Goal: Use online tool/utility: Utilize a website feature to perform a specific function

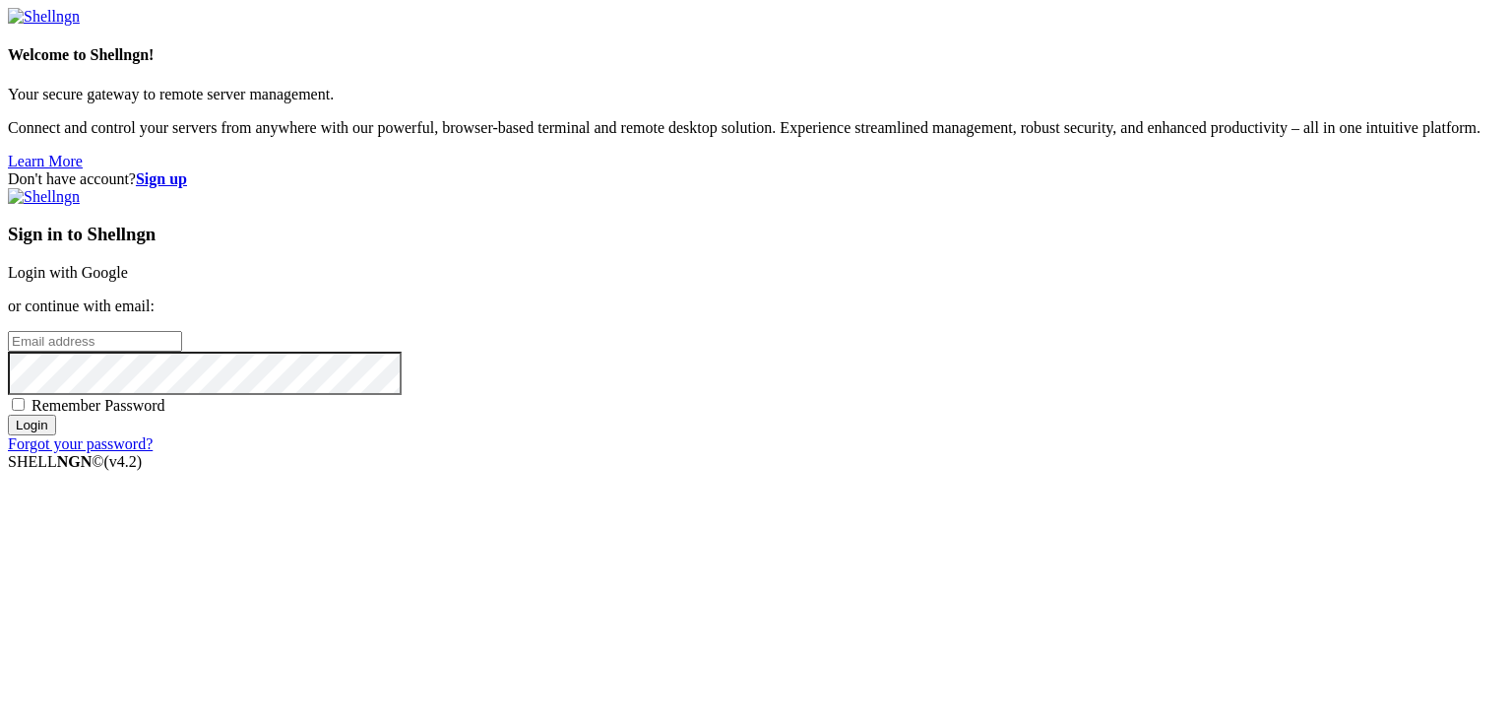
click at [128, 264] on link "Login with Google" at bounding box center [68, 272] width 120 height 17
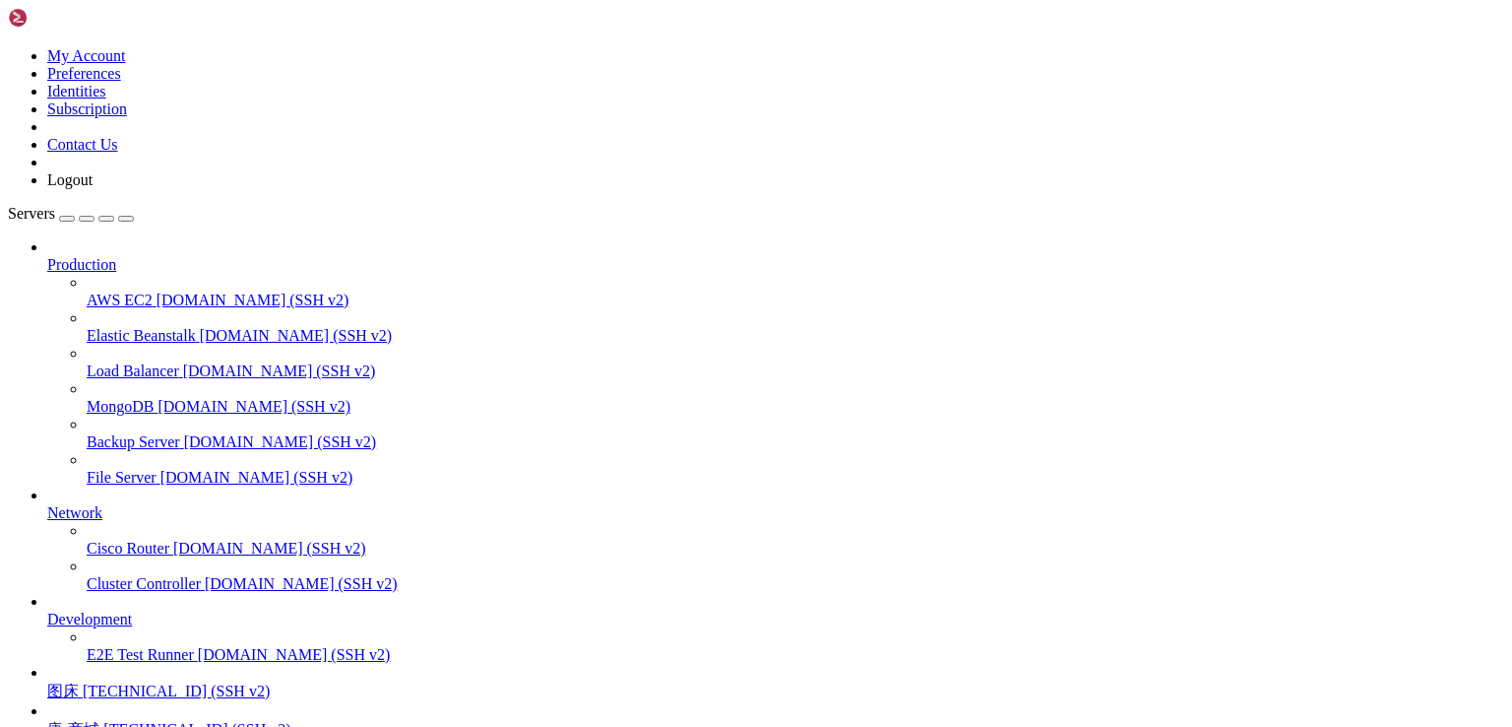
scroll to position [172, 0]
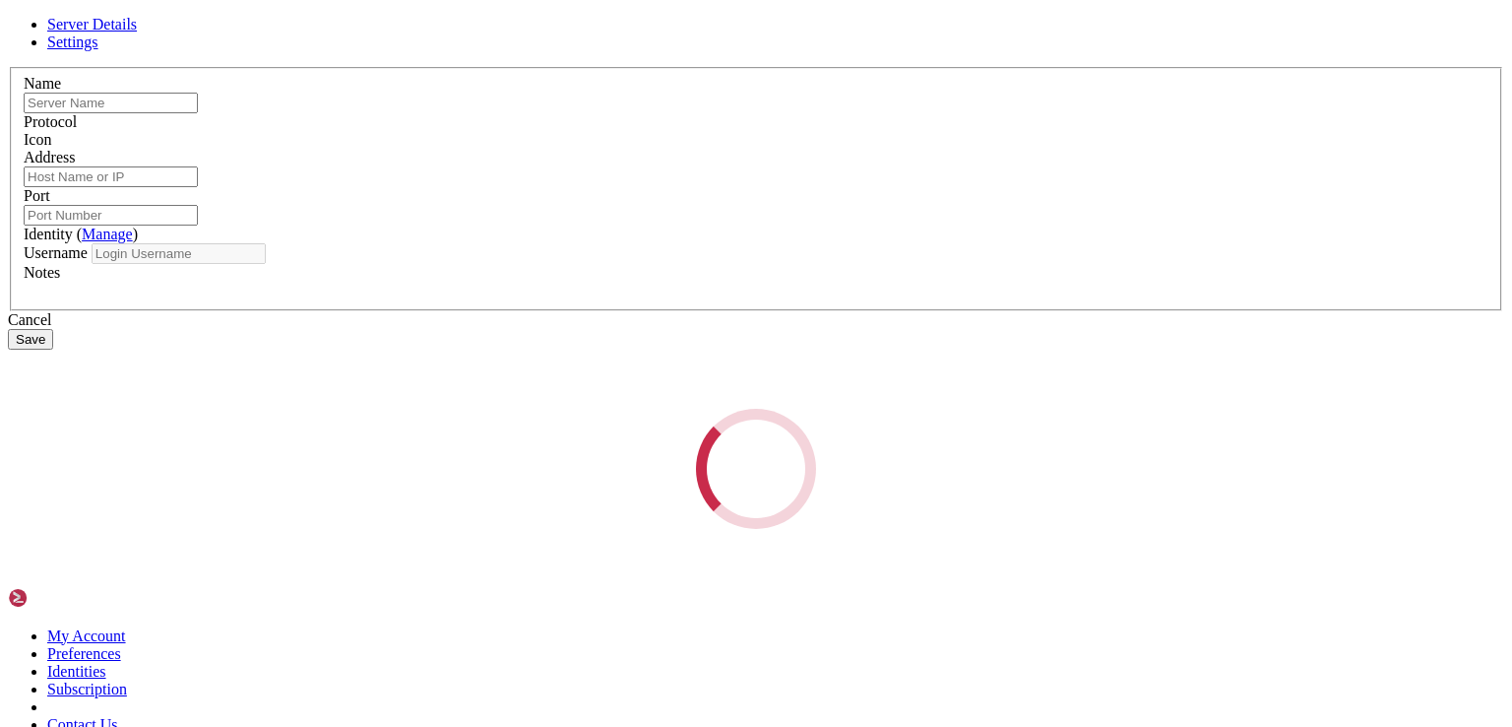
type input "唐-商城"
type input "[TECHNICAL_ID]"
type input "22"
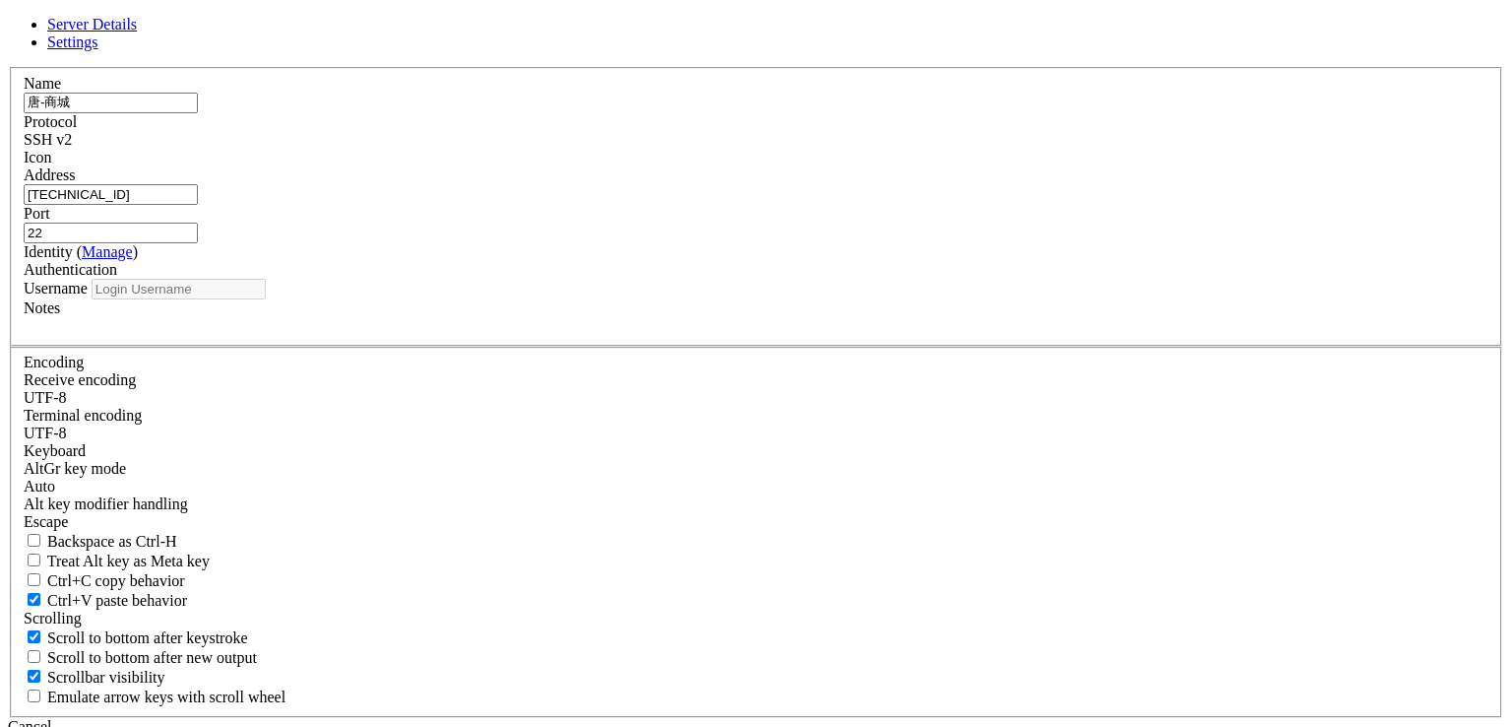
type input "root"
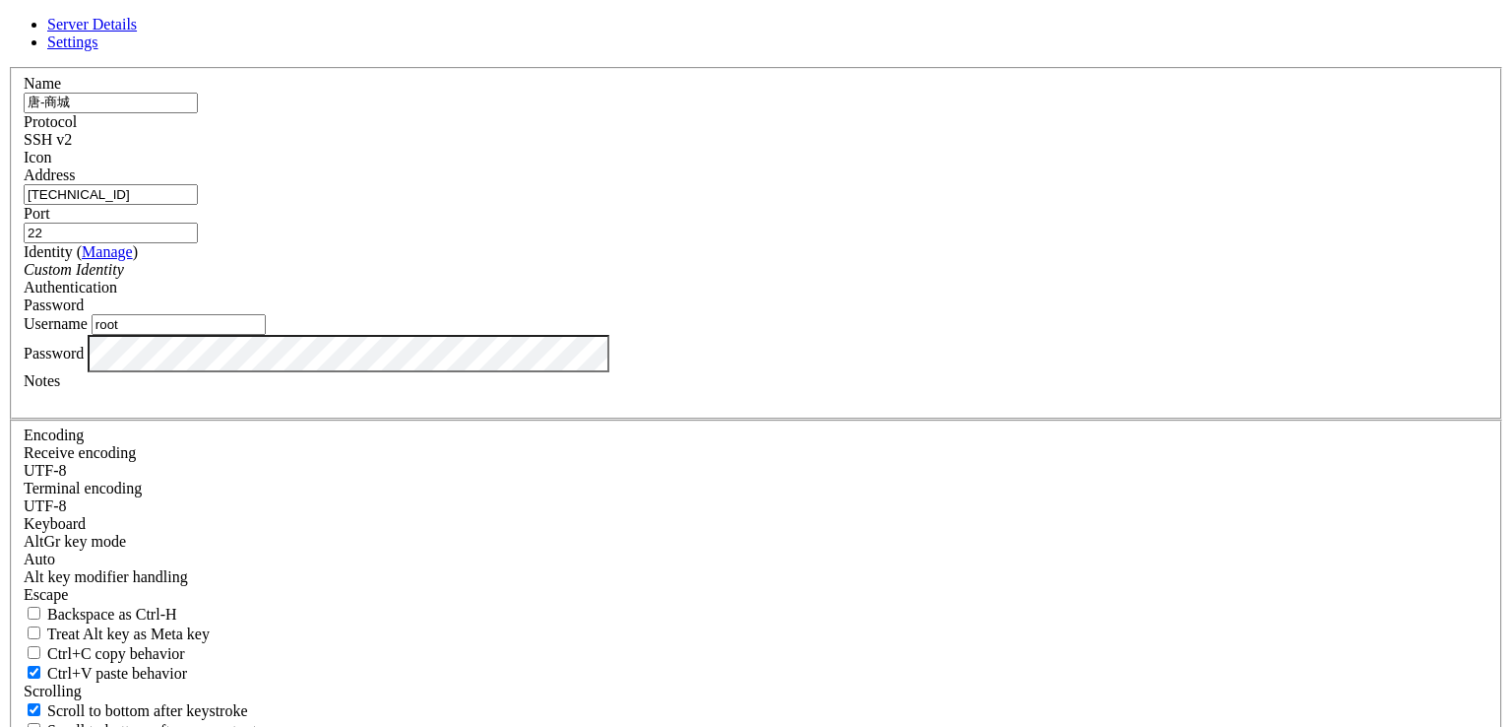
click at [198, 205] on input "[TECHNICAL_ID]" at bounding box center [111, 194] width 174 height 21
paste input "70.39.204"
type input "[TECHNICAL_ID]"
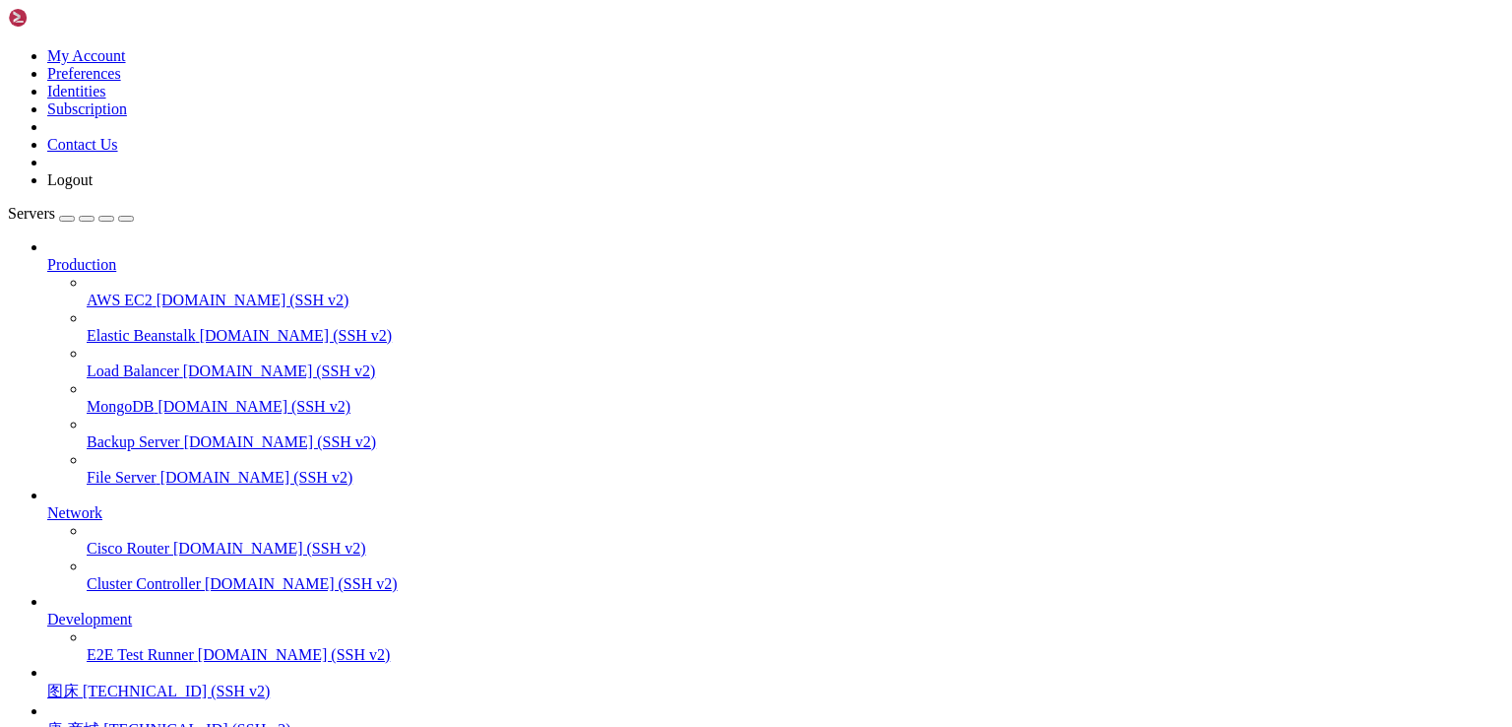
click at [99, 721] on span "唐-商城" at bounding box center [73, 729] width 52 height 17
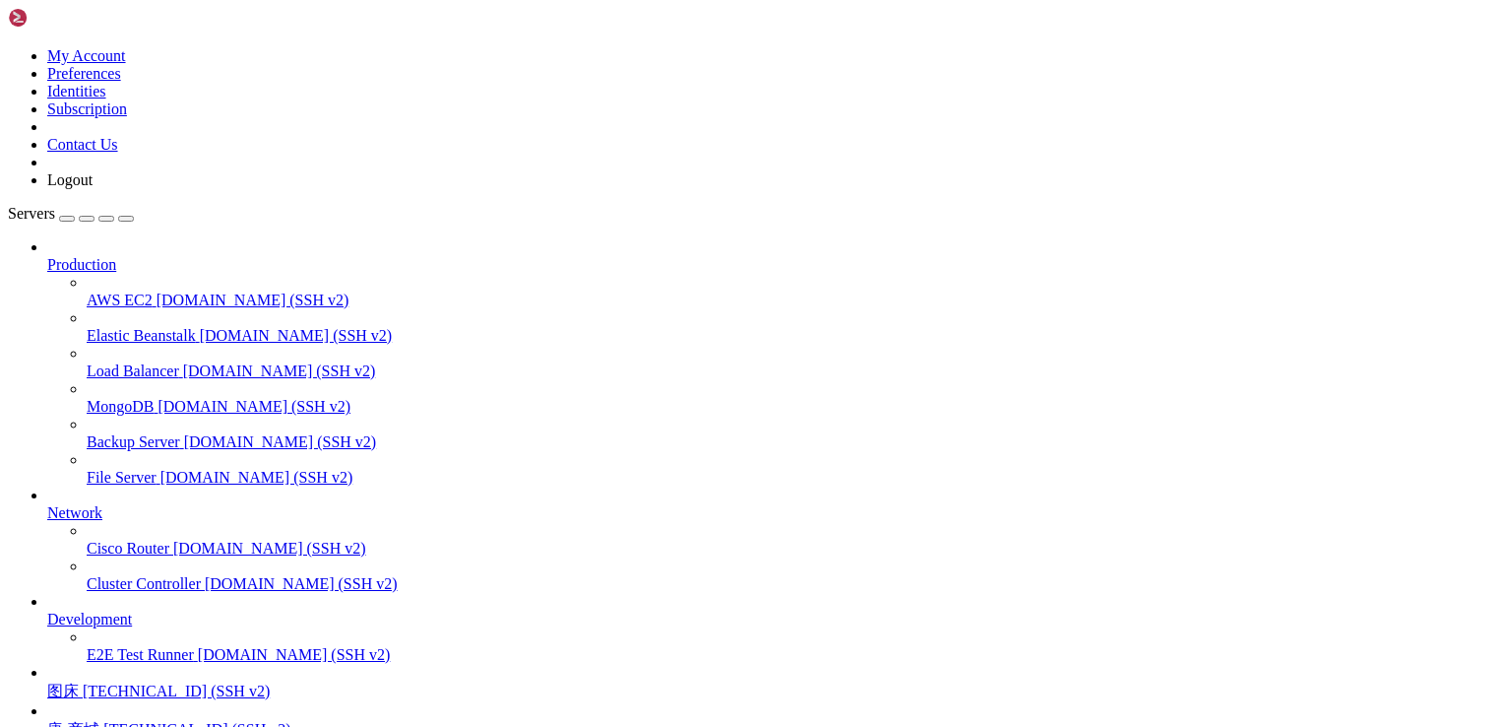
drag, startPoint x: 167, startPoint y: 1618, endPoint x: 478, endPoint y: 1616, distance: 311.1
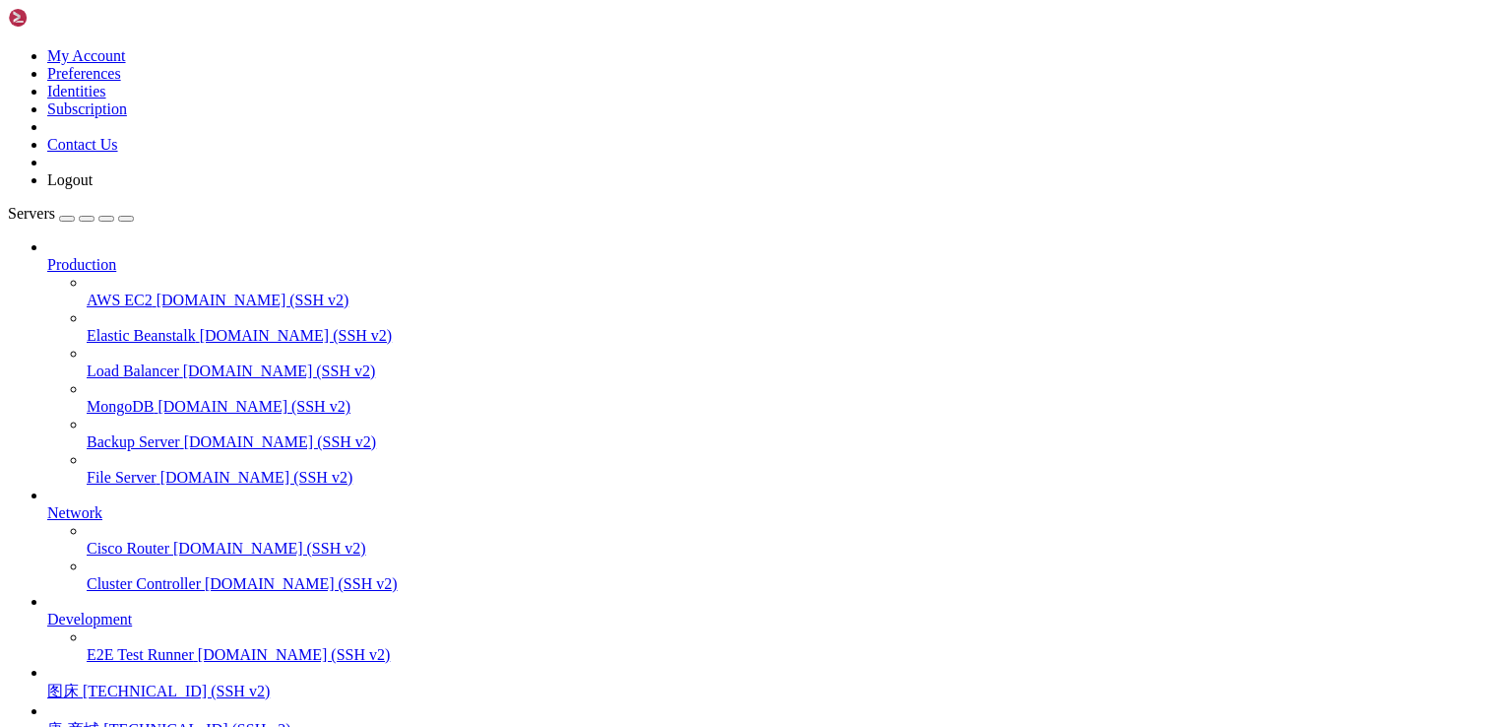
scroll to position [83, 0]
